Goal: Task Accomplishment & Management: Use online tool/utility

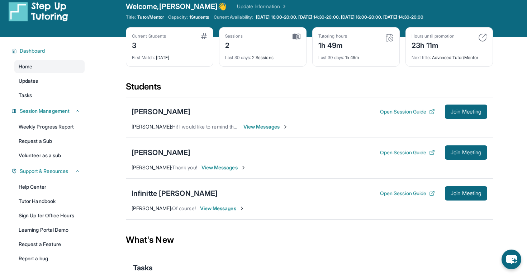
scroll to position [10, 0]
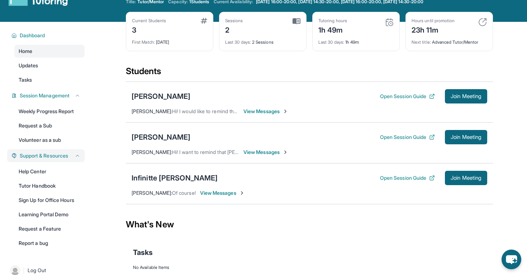
scroll to position [20, 0]
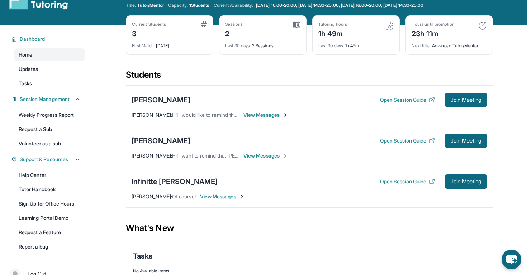
click at [151, 134] on div "Abigail Lee Open Session Guide Join Meeting" at bounding box center [308, 141] width 355 height 14
click at [158, 145] on div "Abigail Lee Open Session Guide Join Meeting" at bounding box center [308, 141] width 355 height 14
click at [158, 140] on div "[PERSON_NAME]" at bounding box center [160, 141] width 59 height 10
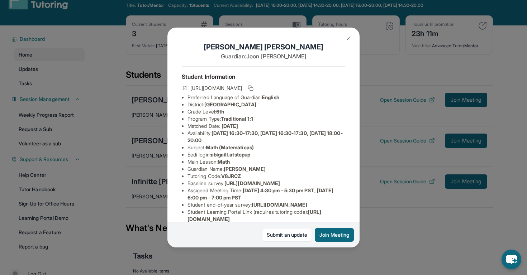
click at [397, 149] on div "Abigail Lee Guardian: Joon Lee Student Information https://student-portal.stepu…" at bounding box center [263, 137] width 527 height 275
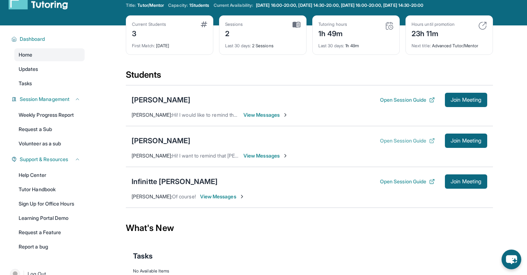
click at [403, 138] on button "Open Session Guide" at bounding box center [407, 140] width 55 height 7
click at [465, 139] on span "Join Meeting" at bounding box center [465, 141] width 31 height 4
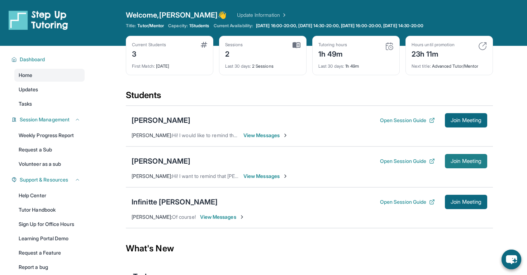
click at [456, 159] on span "Join Meeting" at bounding box center [465, 161] width 31 height 4
